Goal: Information Seeking & Learning: Learn about a topic

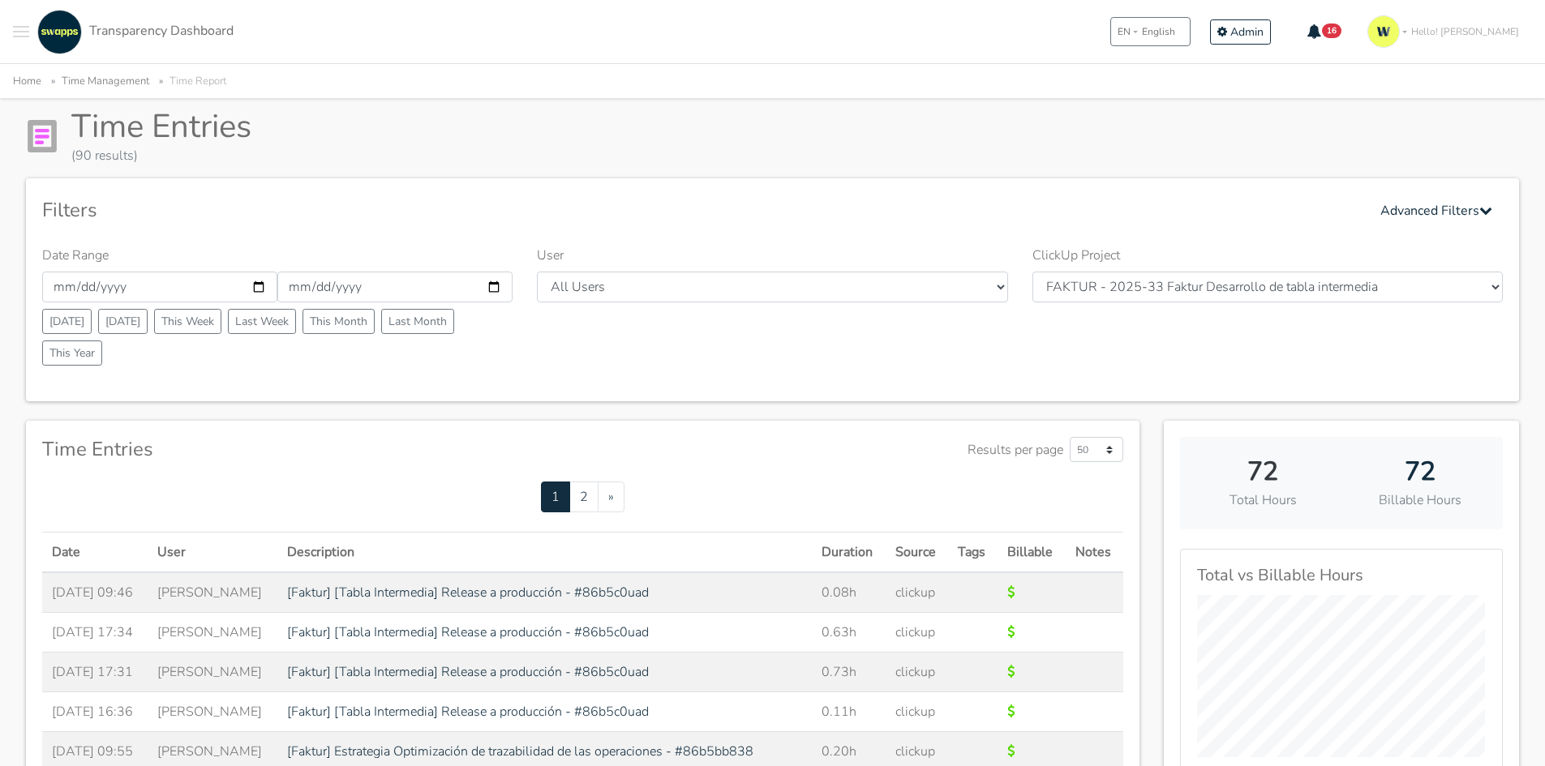
scroll to position [81, 0]
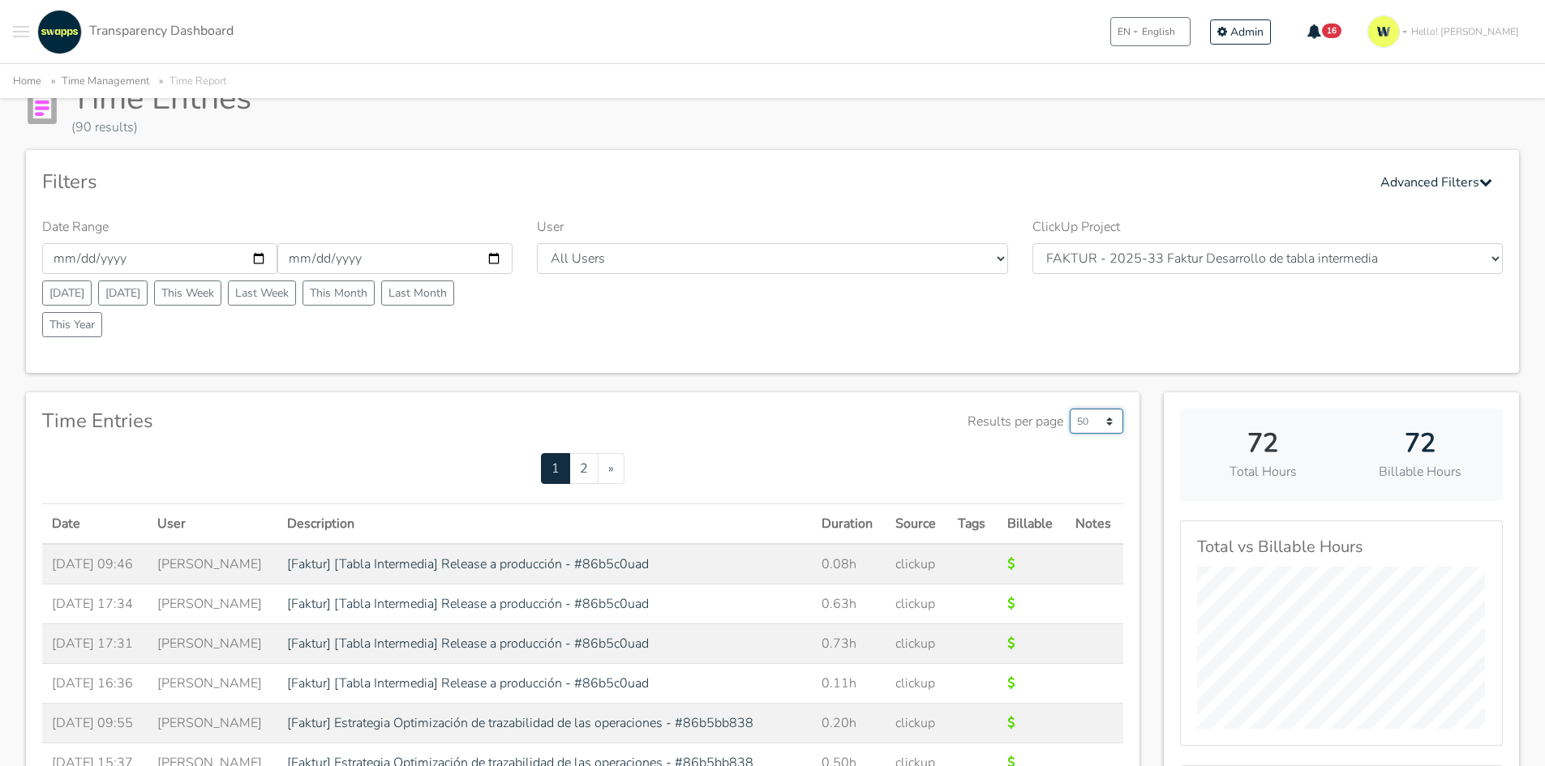
click at [1096, 422] on select "50 500 1000" at bounding box center [1096, 421] width 54 height 25
select select "1000"
click at [1069, 409] on select "50 500 1000" at bounding box center [1096, 421] width 54 height 25
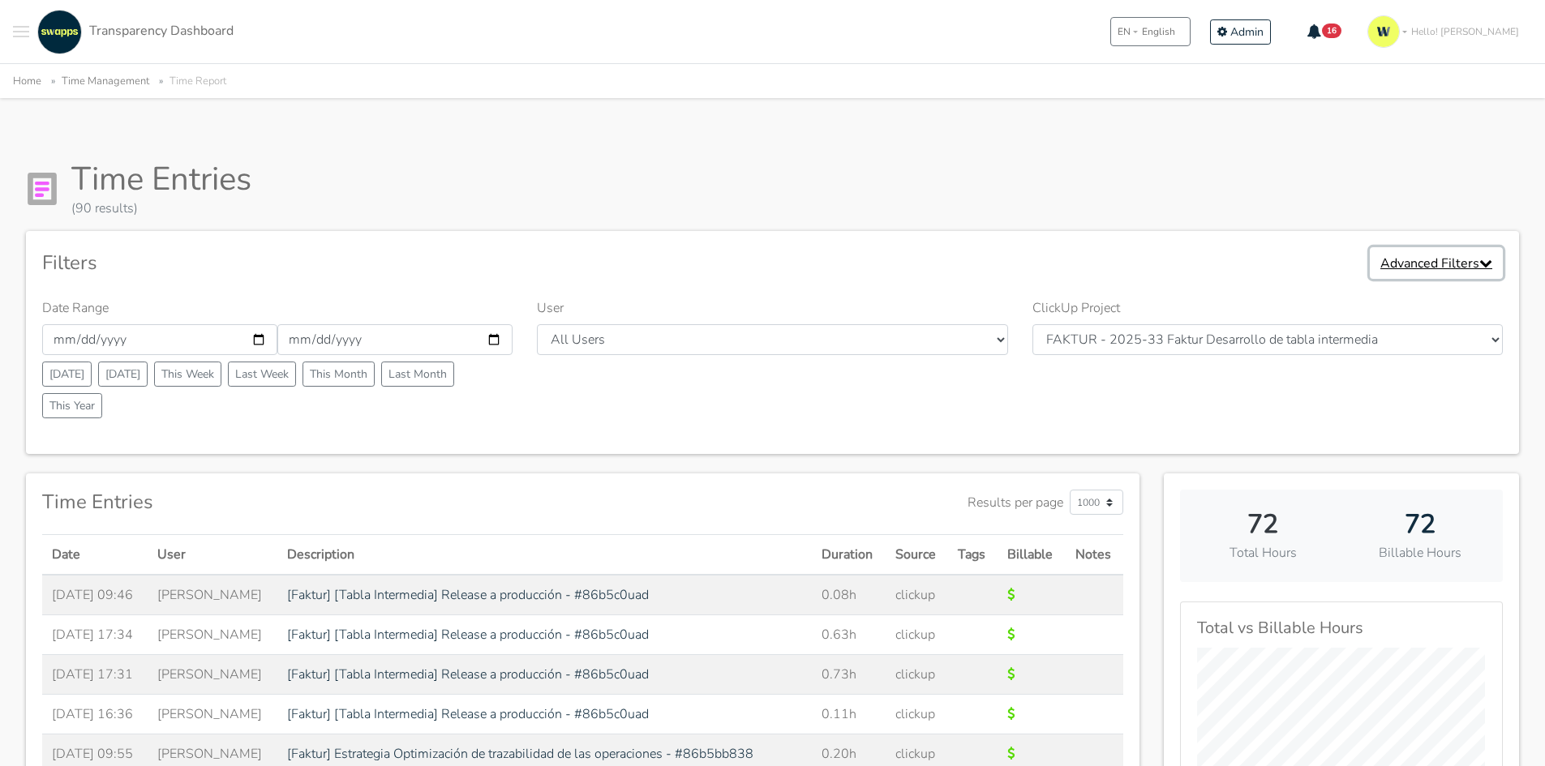
click at [1484, 262] on icon "button" at bounding box center [1485, 262] width 13 height 13
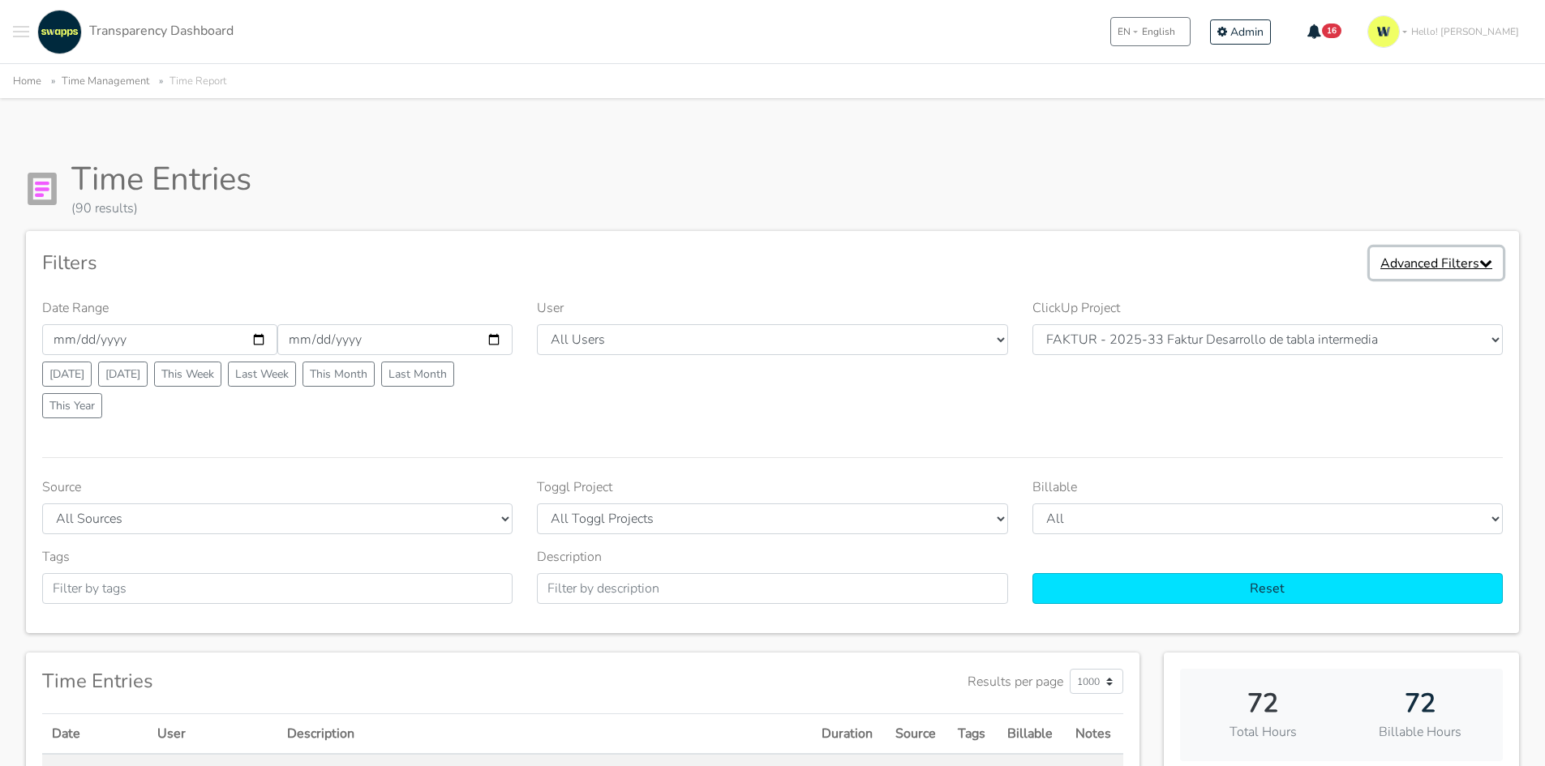
click at [1484, 262] on icon "button" at bounding box center [1485, 262] width 13 height 13
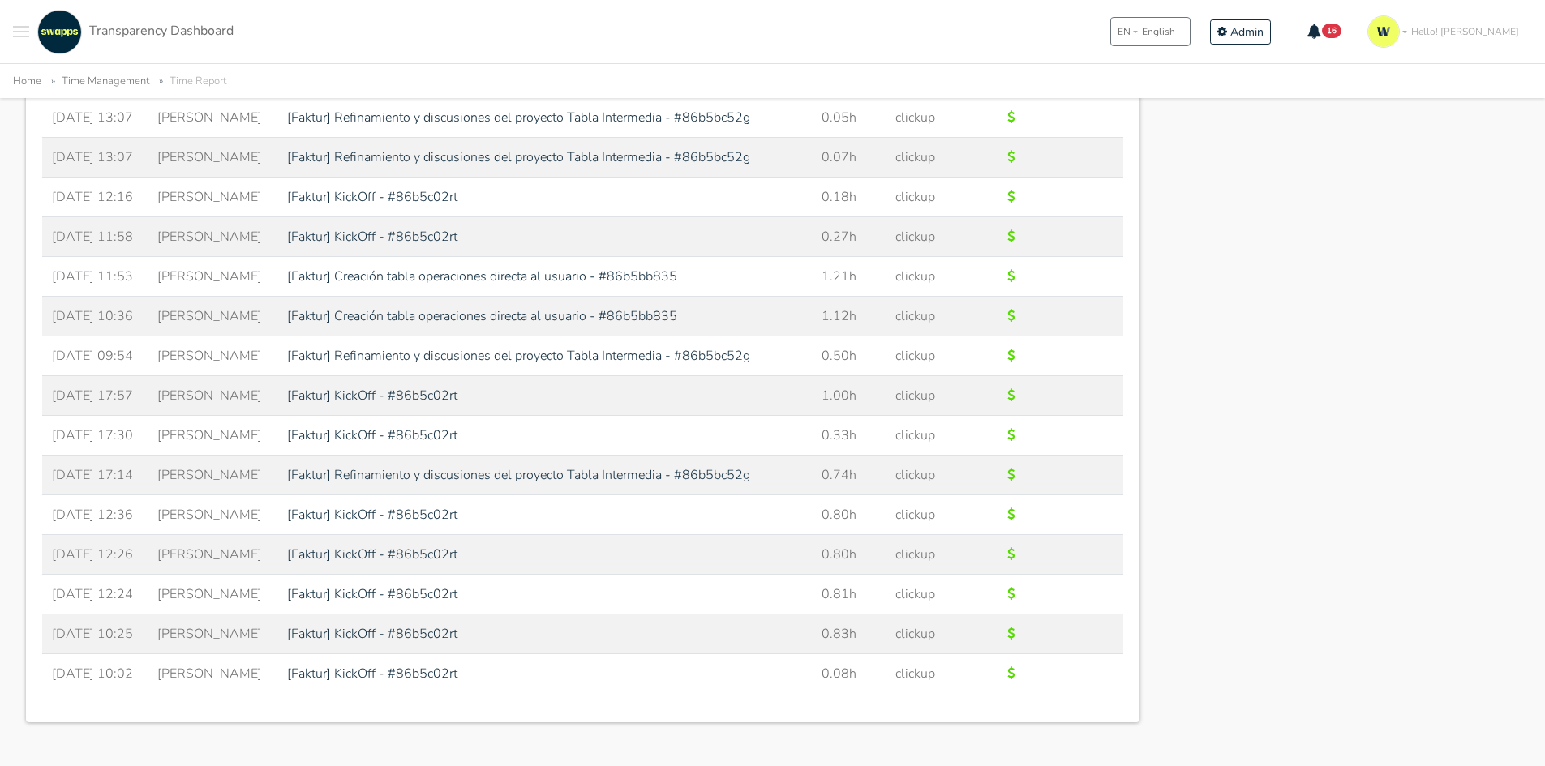
scroll to position [3516, 0]
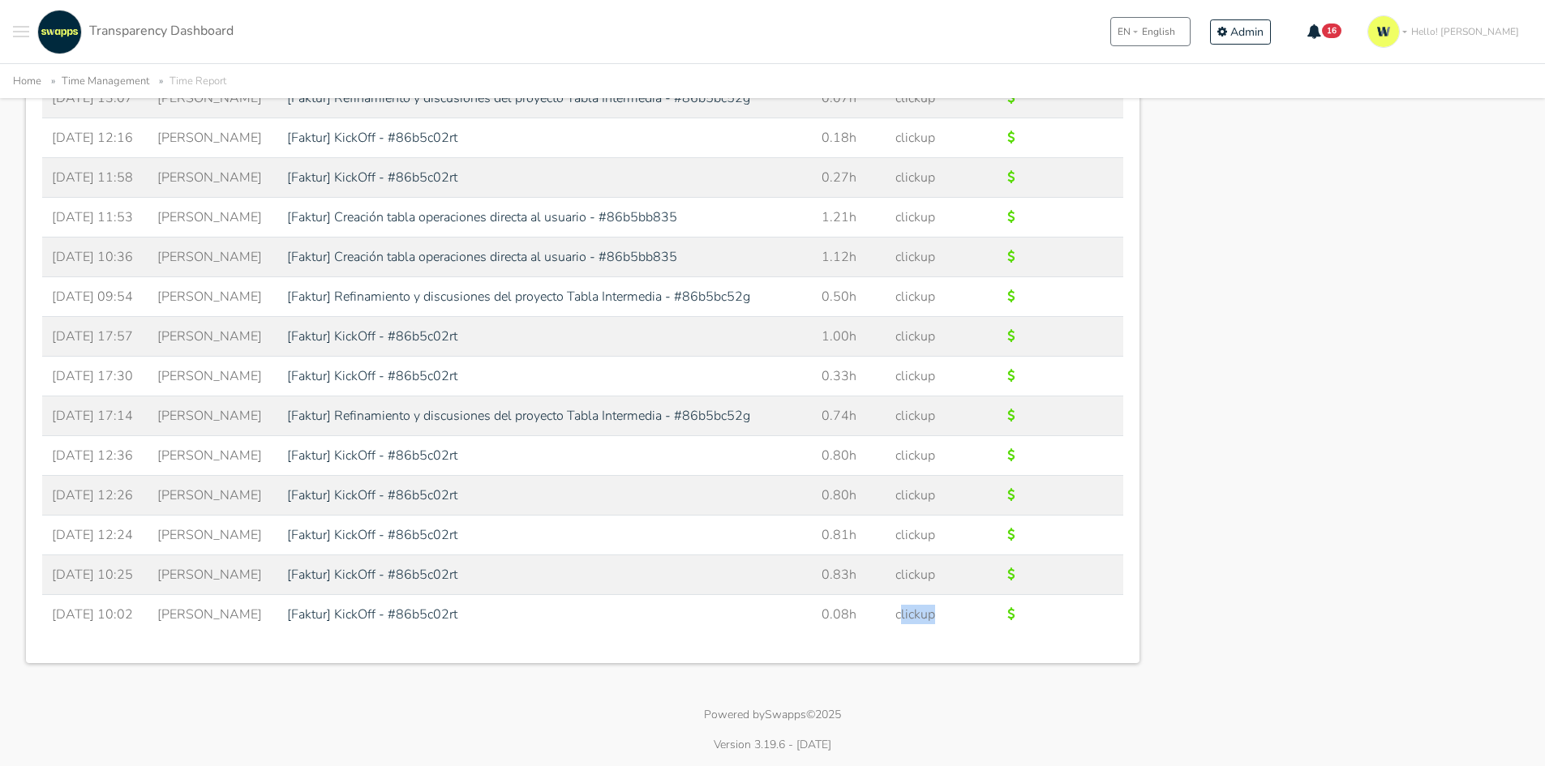
drag, startPoint x: 971, startPoint y: 628, endPoint x: 908, endPoint y: 618, distance: 63.3
click at [908, 618] on tr "2025-06-16 10:02 Deisy [Faktur] KickOff - #86b5c02rt 0.08h clickup" at bounding box center [582, 615] width 1081 height 40
click at [1073, 612] on td at bounding box center [1094, 615] width 58 height 40
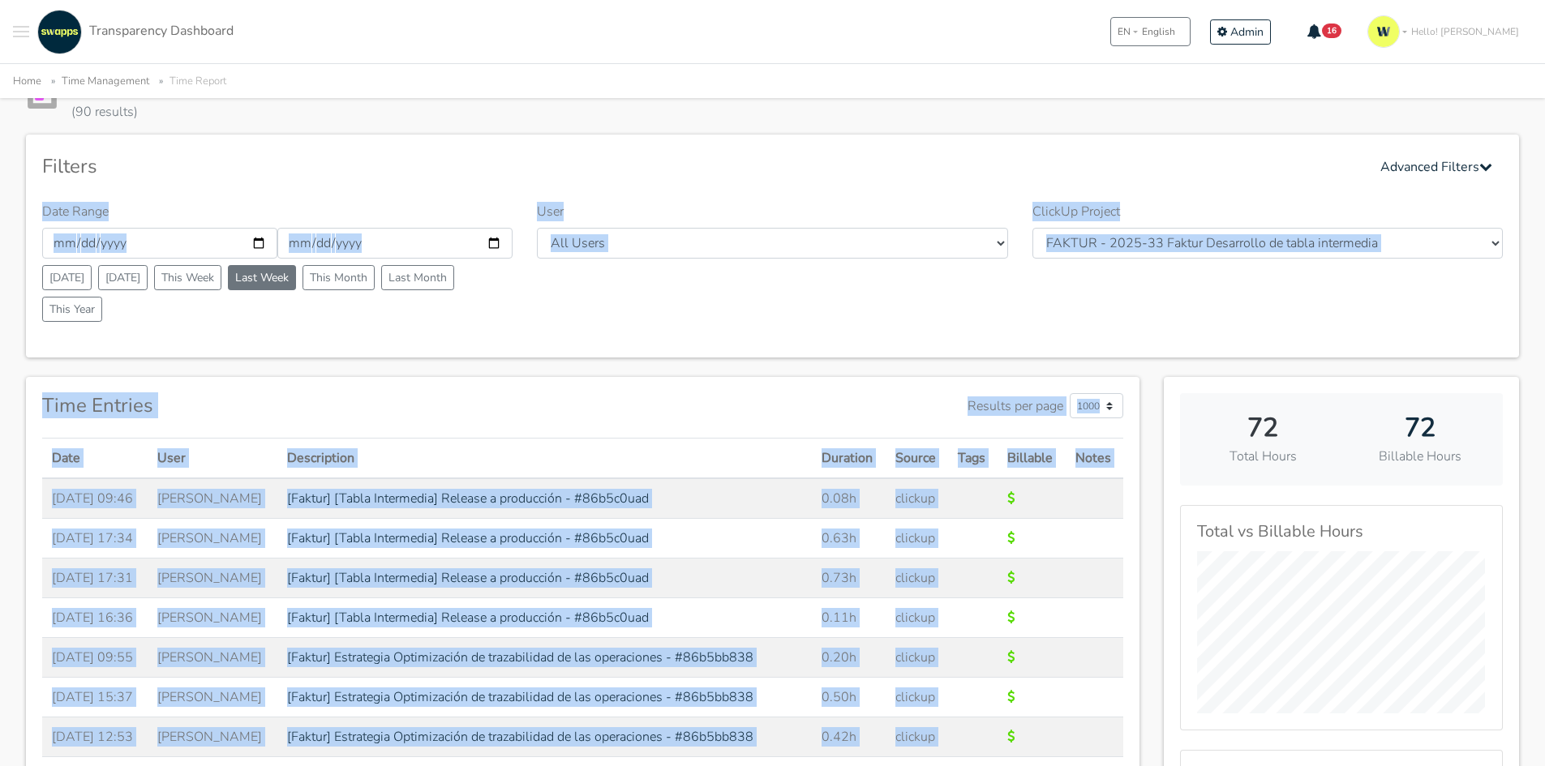
scroll to position [0, 0]
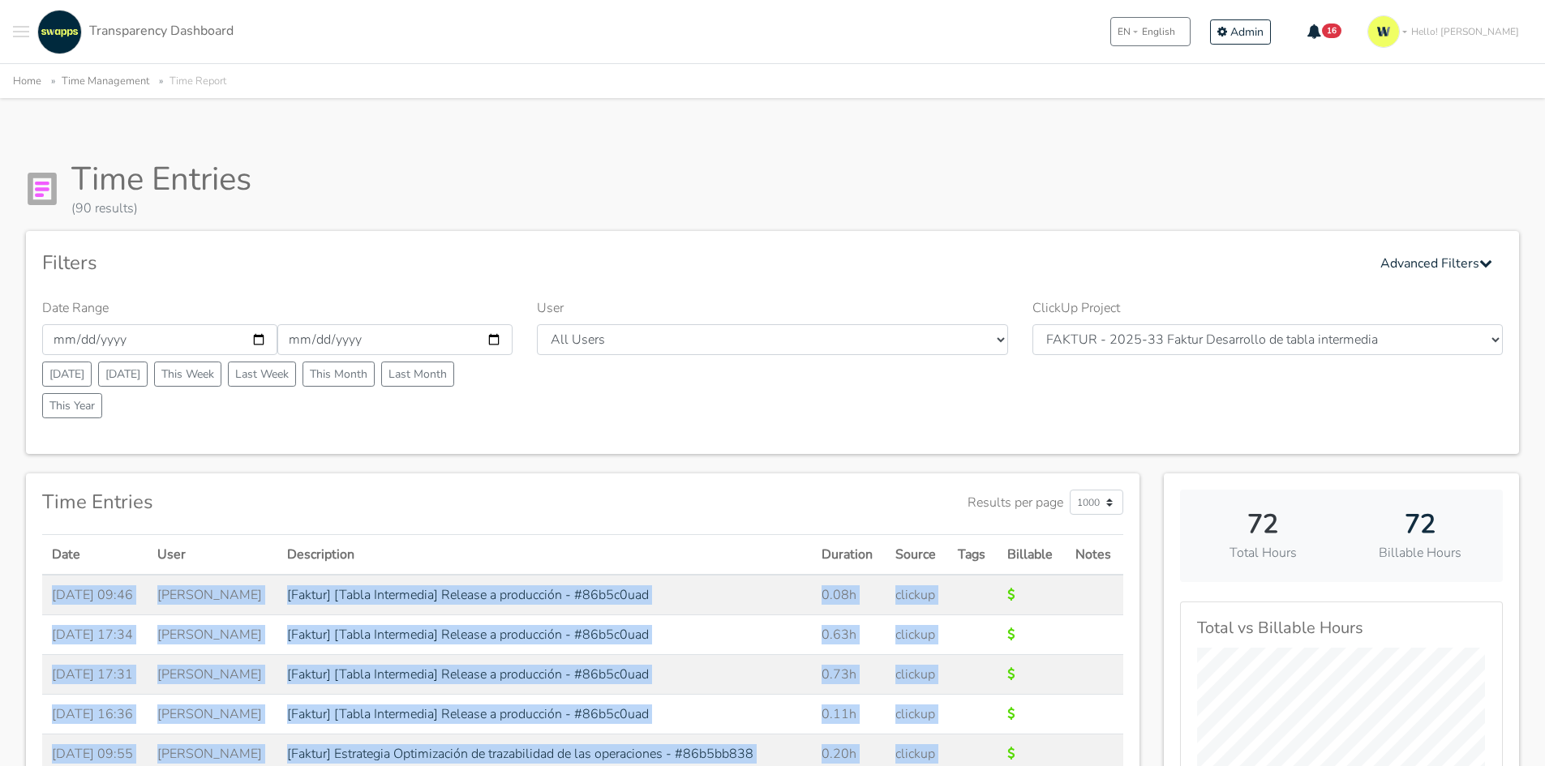
drag, startPoint x: 1073, startPoint y: 619, endPoint x: 42, endPoint y: 594, distance: 1030.8
copy tbody "2025-08-12 09:46 Ivan [Faktur] [Tabla Intermedia] Release a producción - #86b5c…"
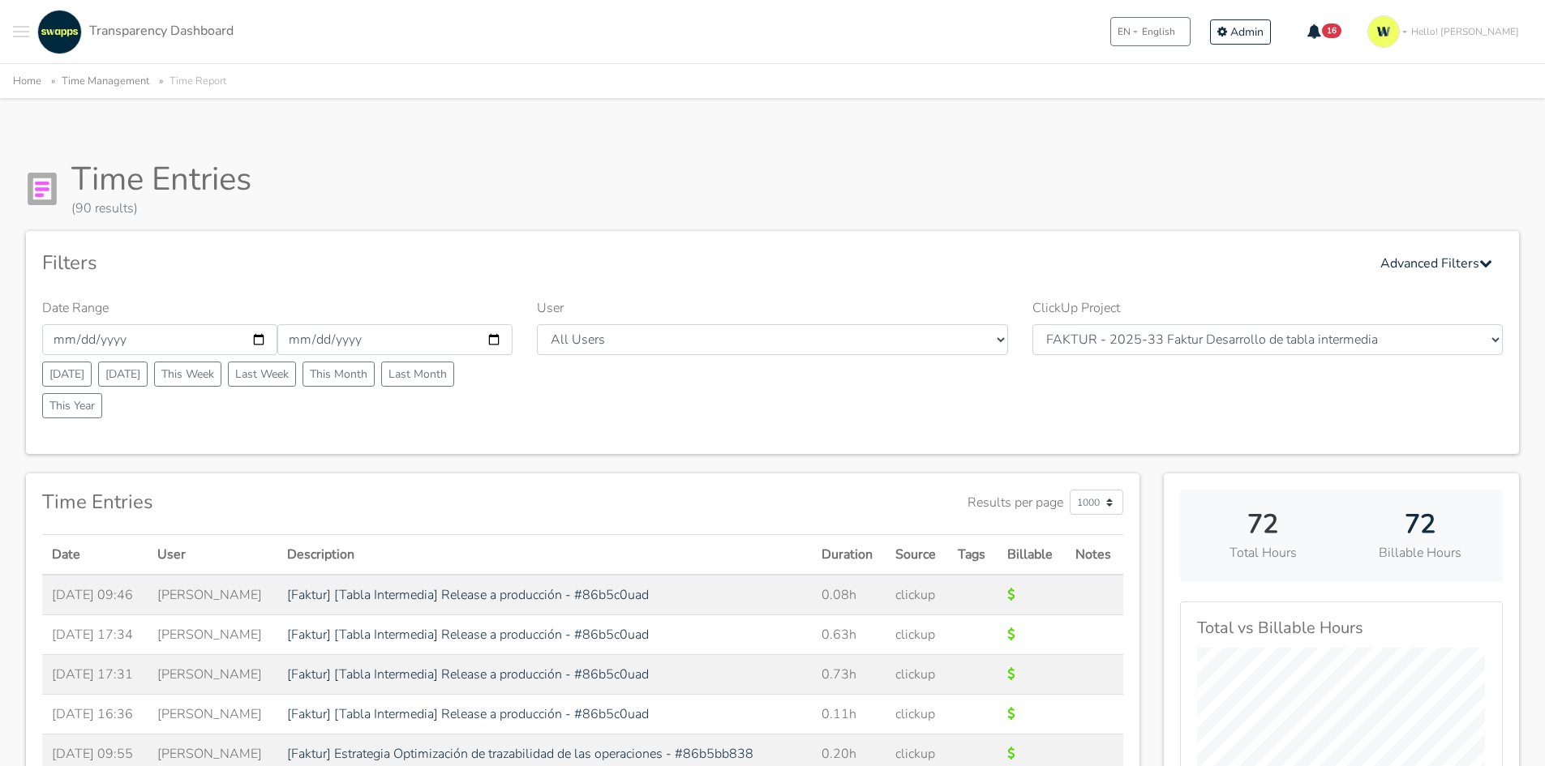
click at [817, 164] on div "Time Entries (90 results)" at bounding box center [772, 189] width 1493 height 58
click at [31, 40] on div ".cls-1 { fill: #F15CFF; } .cls-2 { fill: #9a9a9a; } Clients Contracts Spaces Ne…" at bounding box center [123, 32] width 221 height 45
click at [19, 33] on button "Toggle navigation menu" at bounding box center [21, 32] width 16 height 45
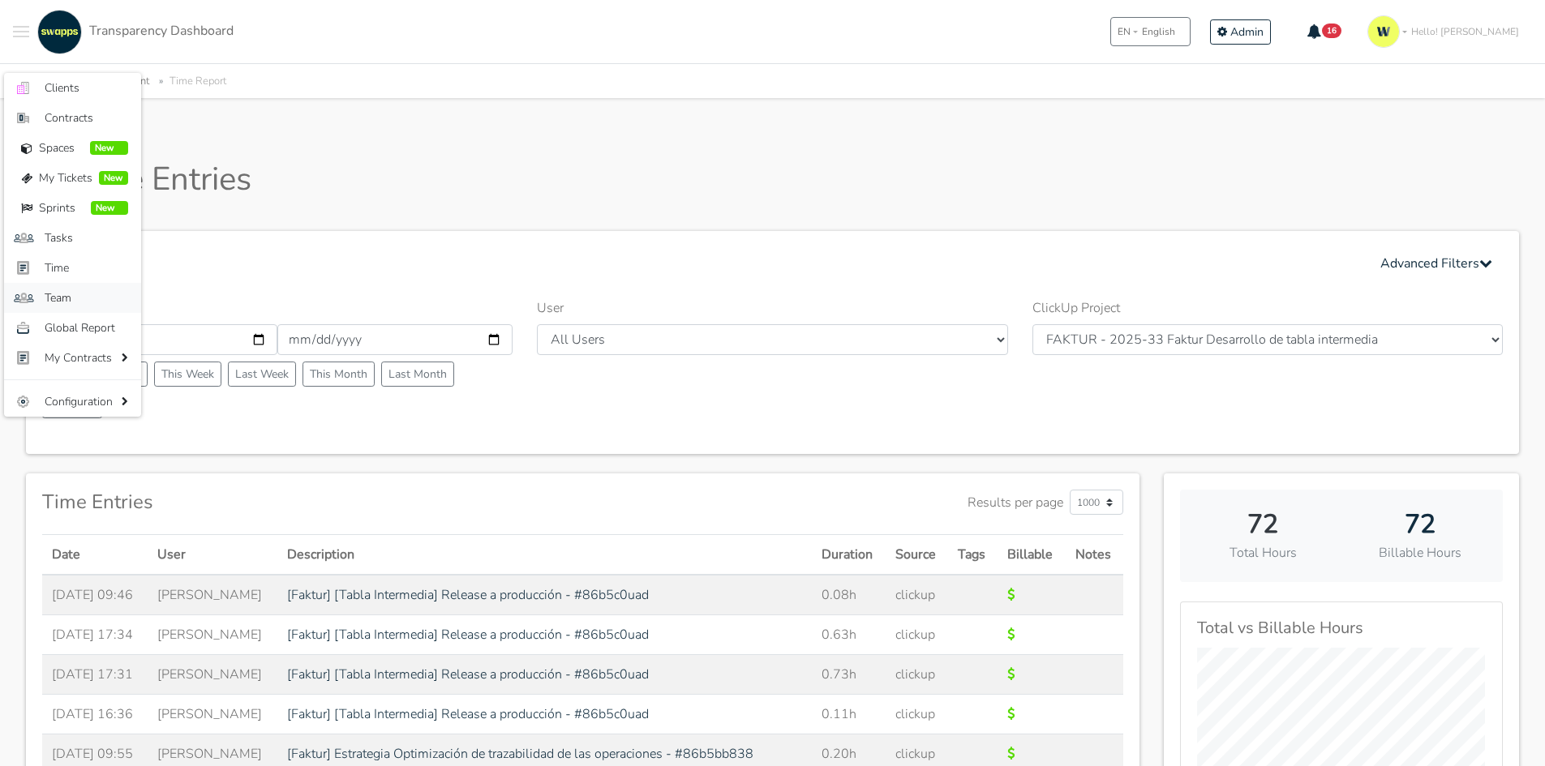
click at [71, 301] on span "Team" at bounding box center [87, 297] width 84 height 17
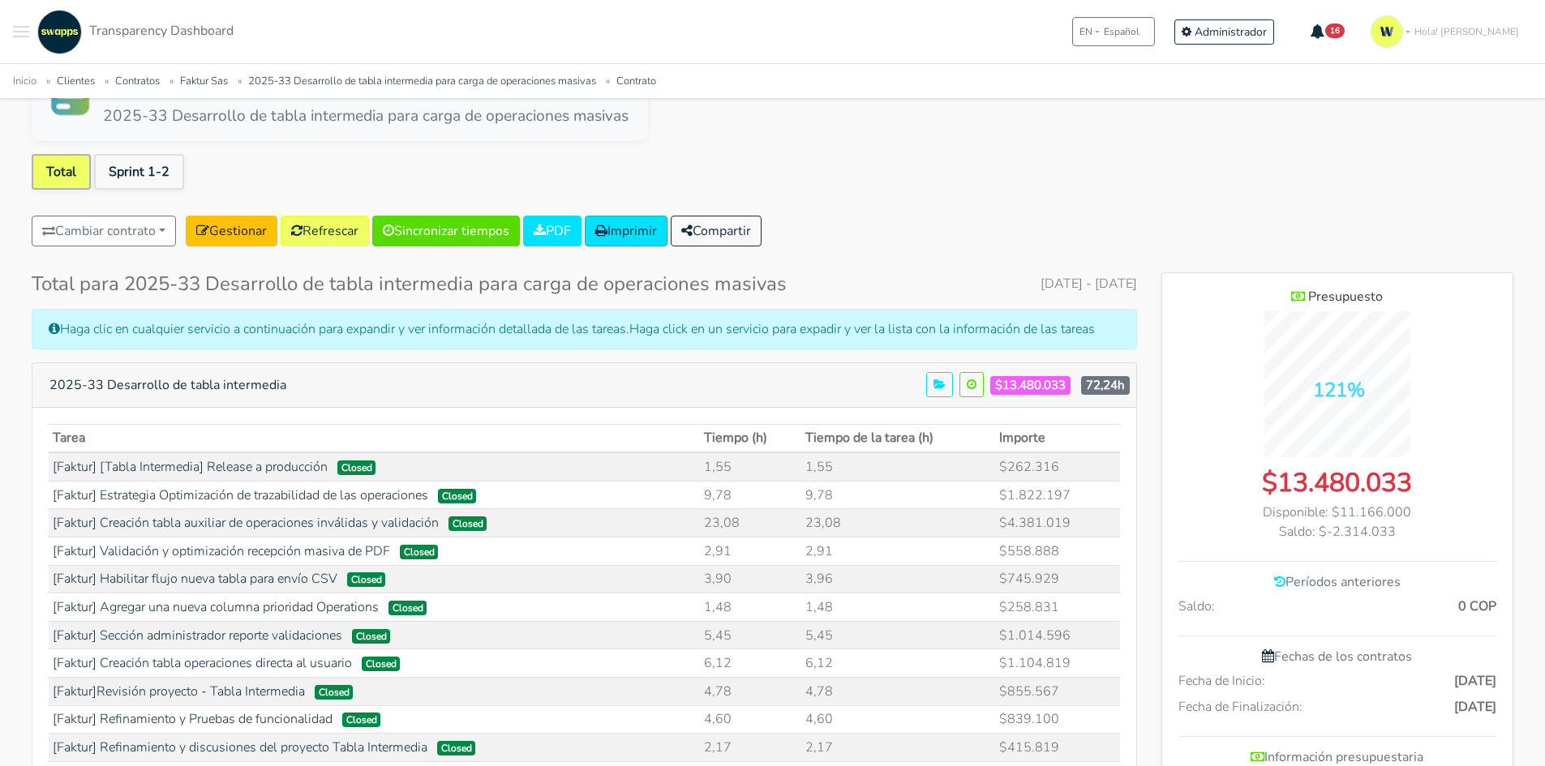
scroll to position [81, 0]
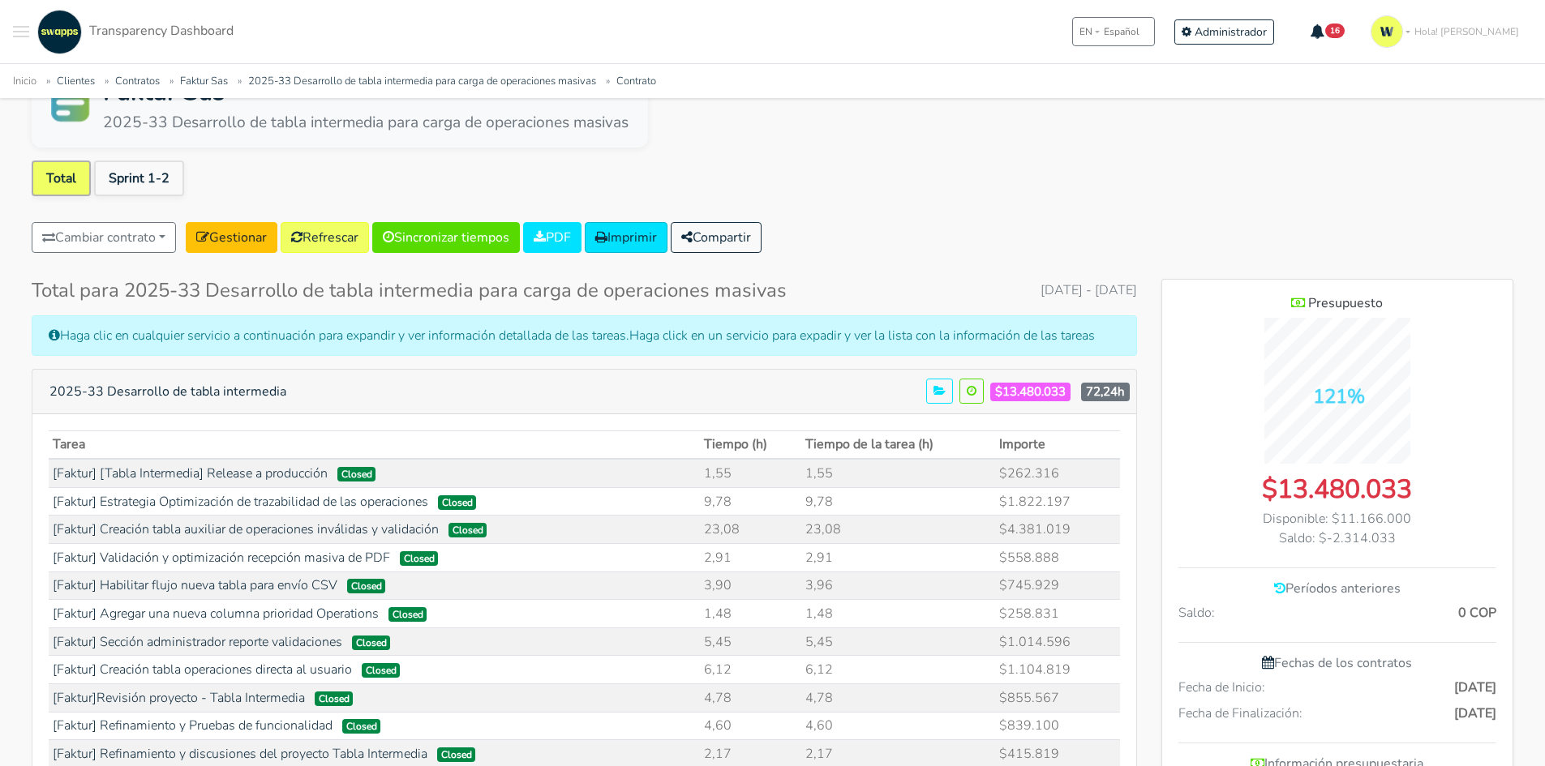
click at [996, 108] on div "Faktur Sas 2025-33 Desarrollo de tabla intermedia para carga de operaciones mas…" at bounding box center [772, 103] width 1481 height 88
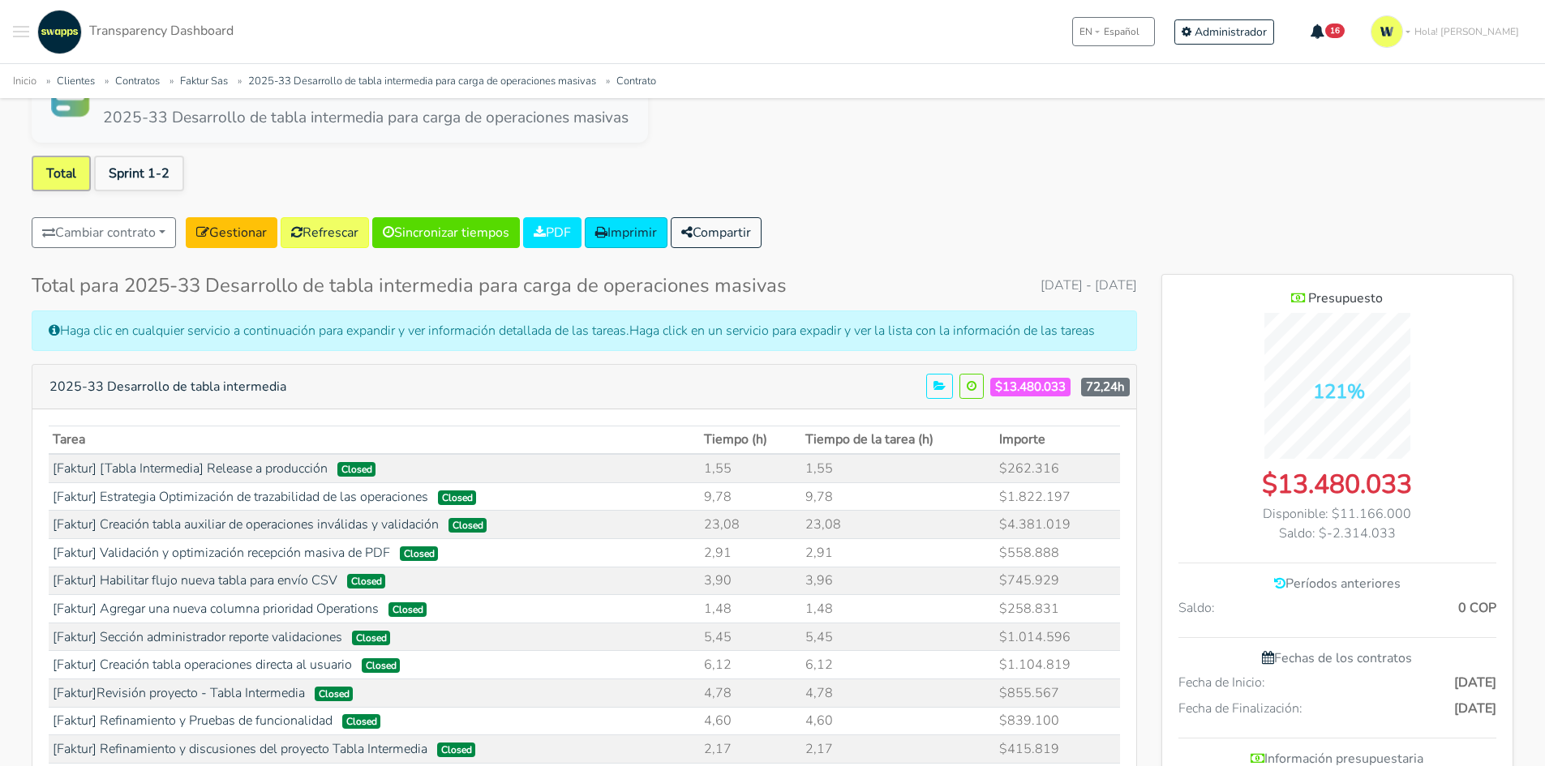
scroll to position [0, 0]
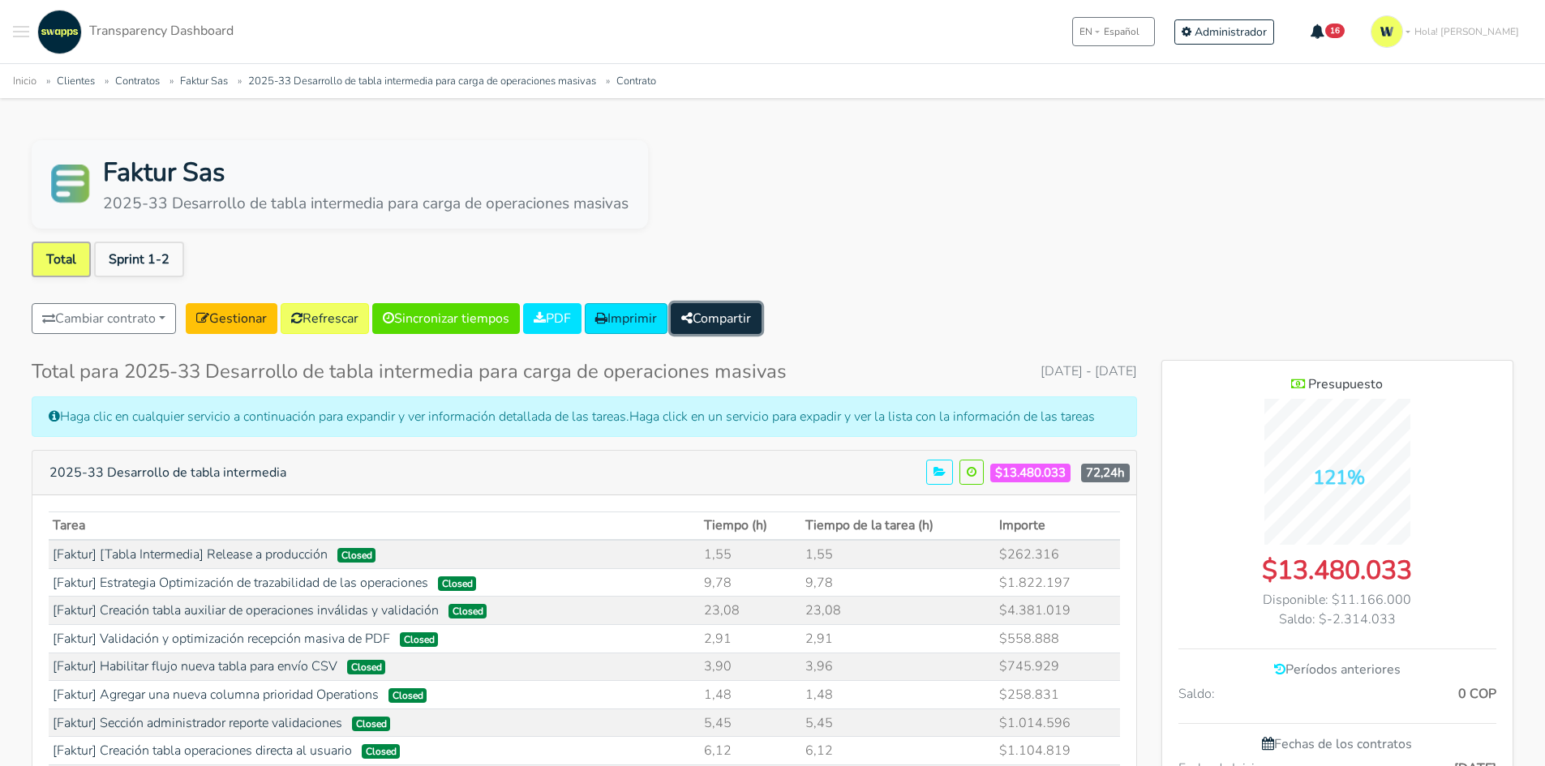
click at [741, 314] on button "Compartir" at bounding box center [716, 318] width 91 height 31
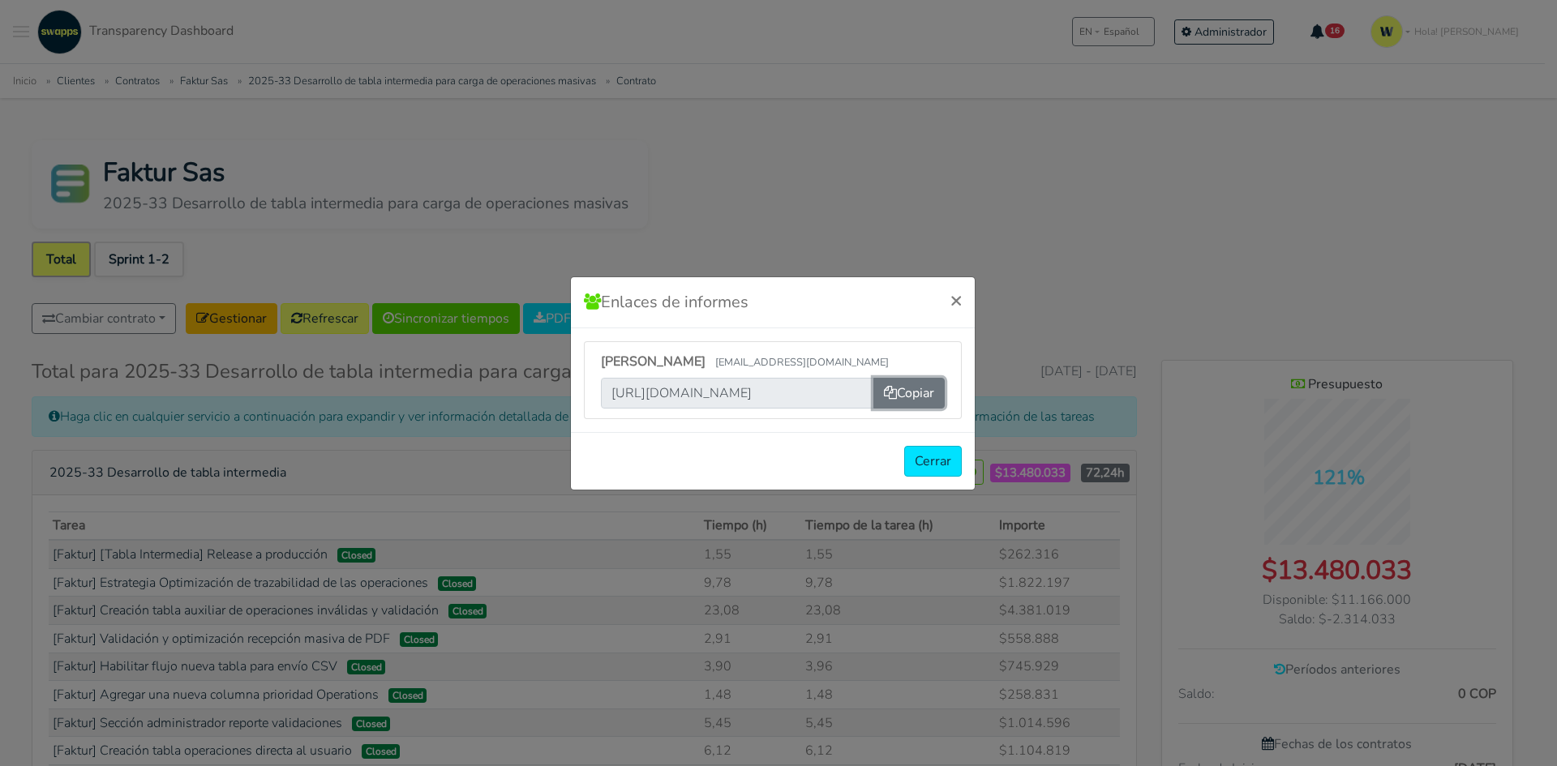
drag, startPoint x: 902, startPoint y: 392, endPoint x: 932, endPoint y: 320, distance: 78.1
click at [902, 392] on button "Copiar" at bounding box center [908, 393] width 71 height 31
click at [939, 457] on button "Cerrar" at bounding box center [933, 461] width 58 height 31
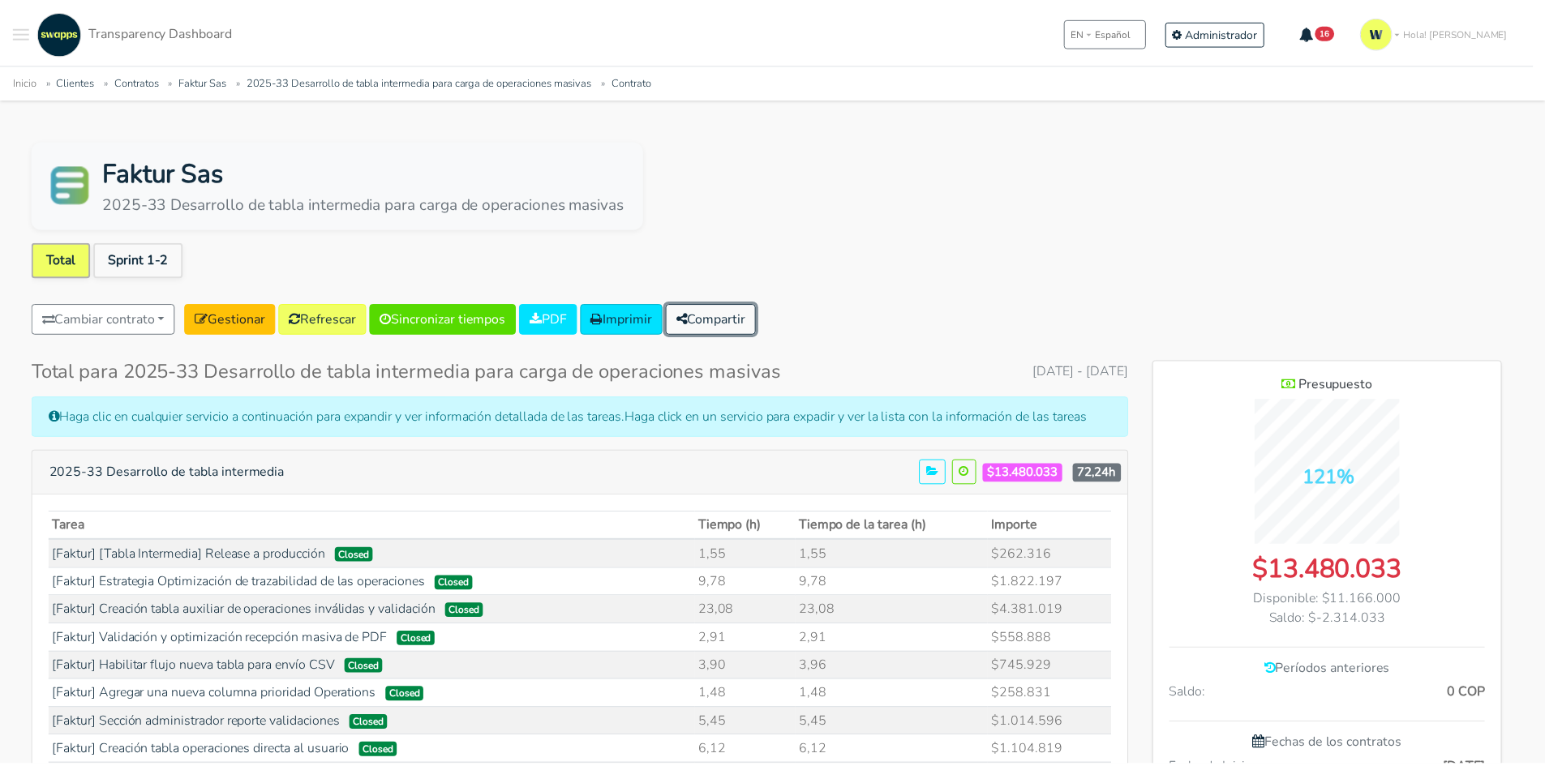
scroll to position [809336, 810432]
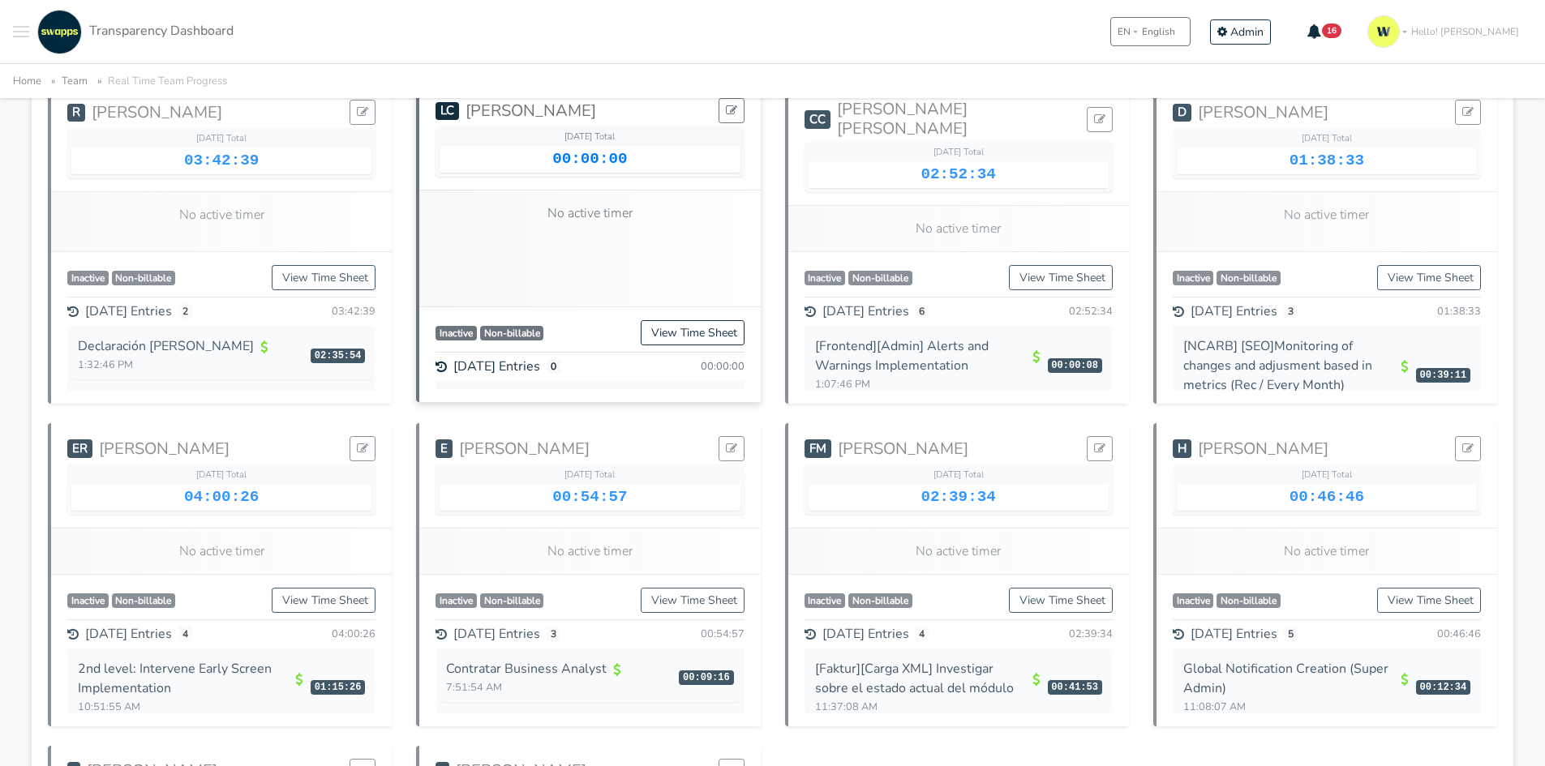
scroll to position [1297, 0]
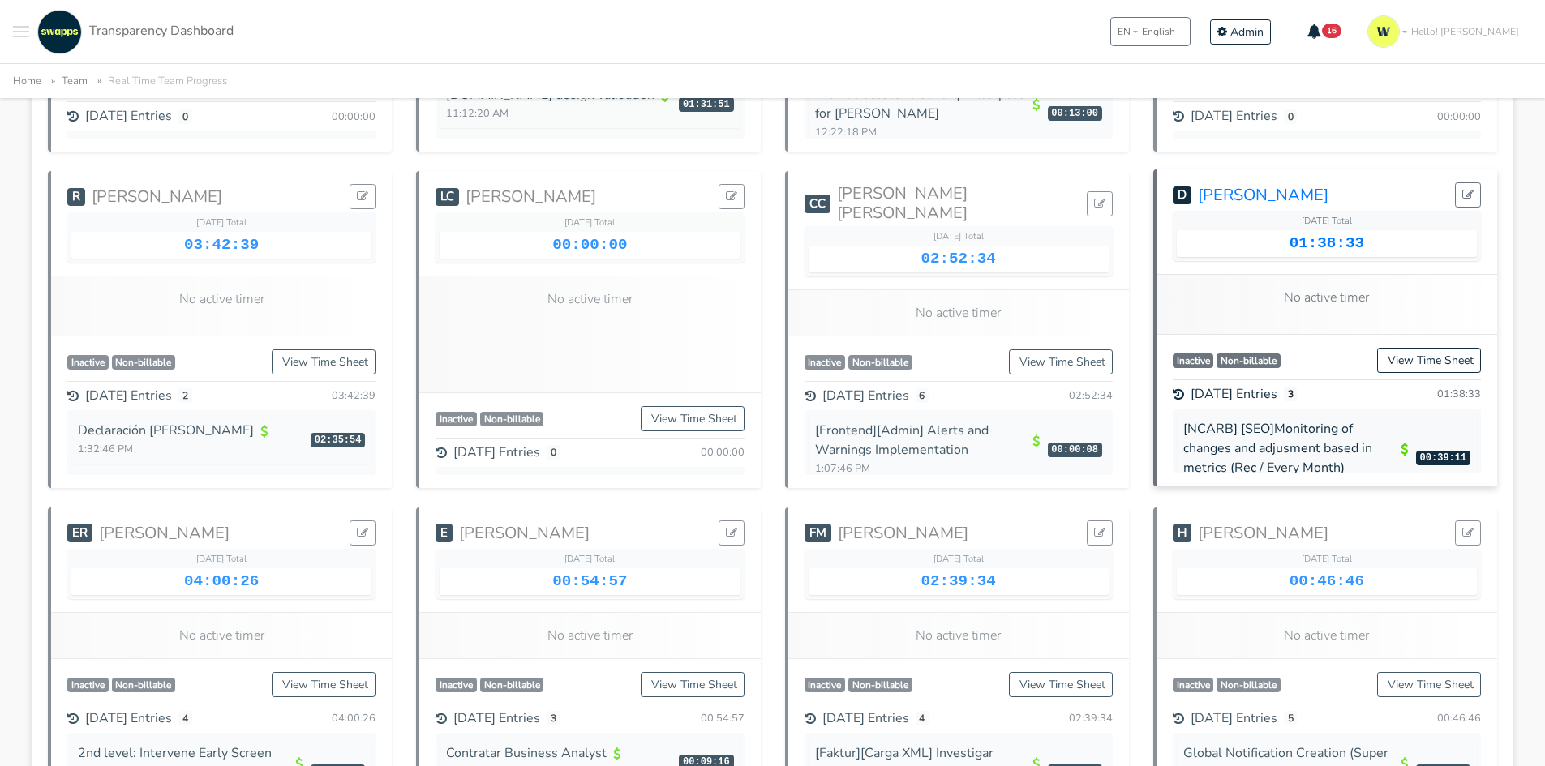
click at [1198, 199] on link "D Deisy" at bounding box center [1250, 195] width 156 height 19
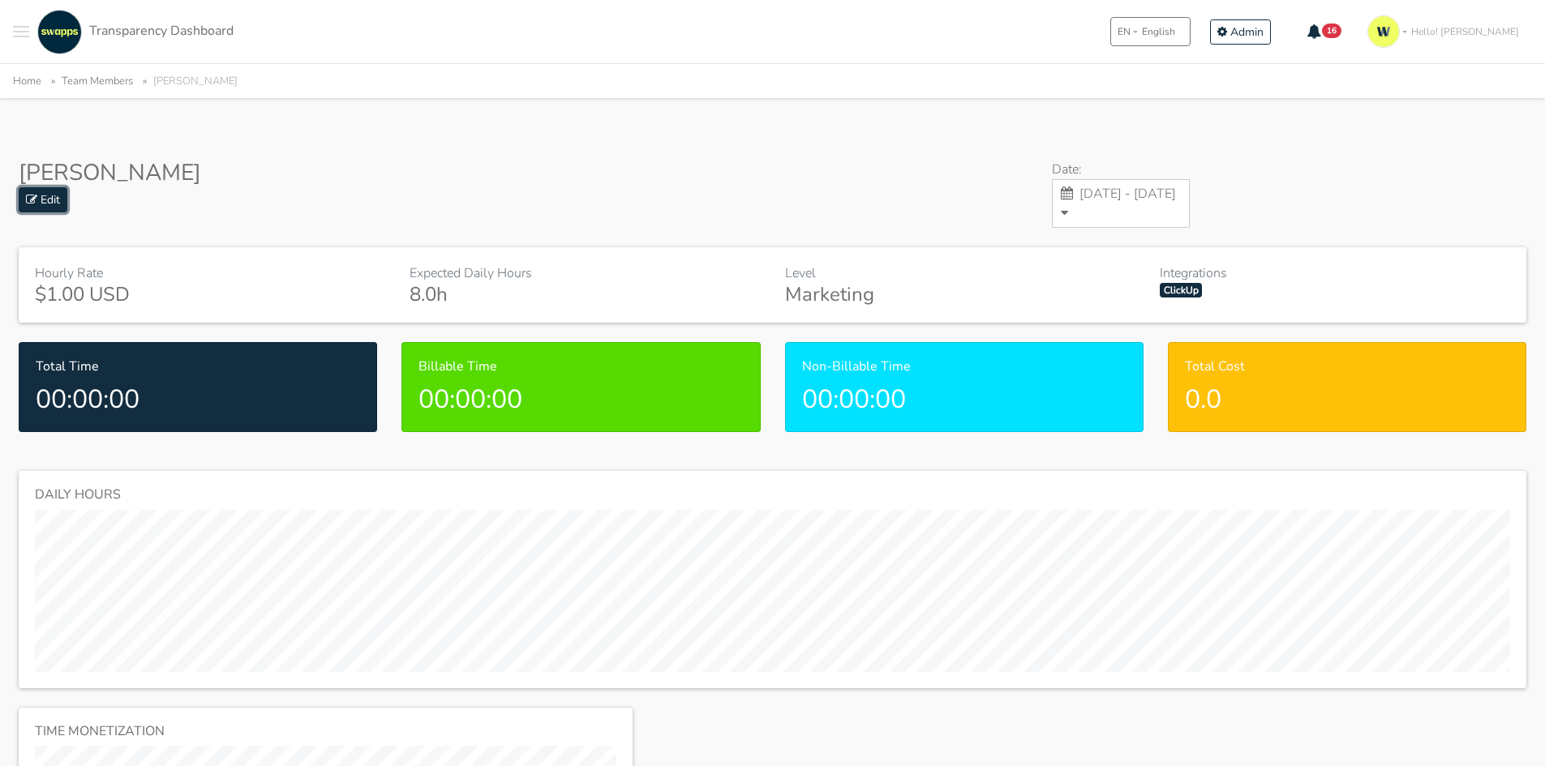
click at [50, 202] on link "Edit" at bounding box center [43, 199] width 49 height 25
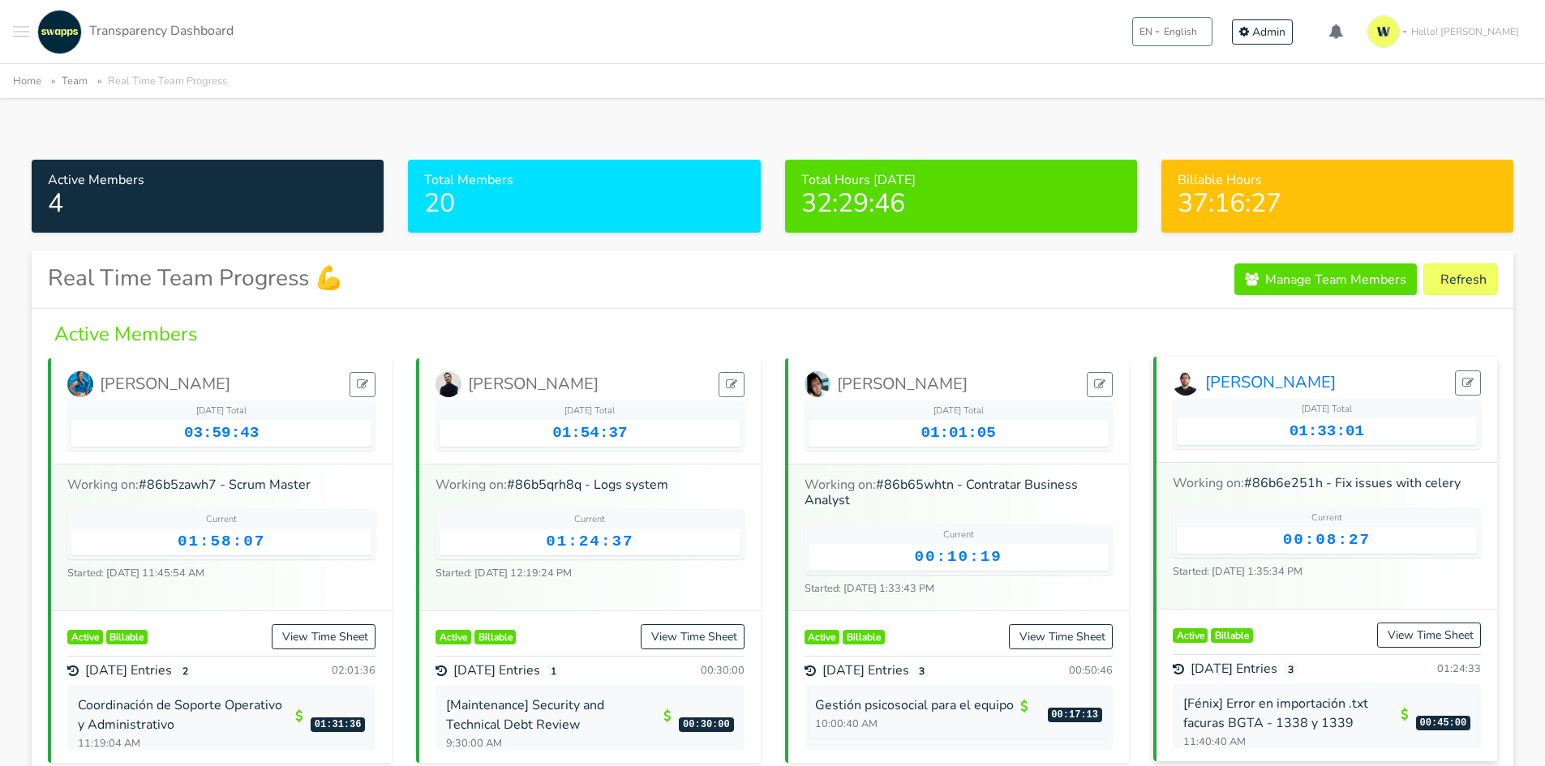
click at [1216, 375] on link "[PERSON_NAME]" at bounding box center [1253, 383] width 163 height 26
